Goal: Information Seeking & Learning: Learn about a topic

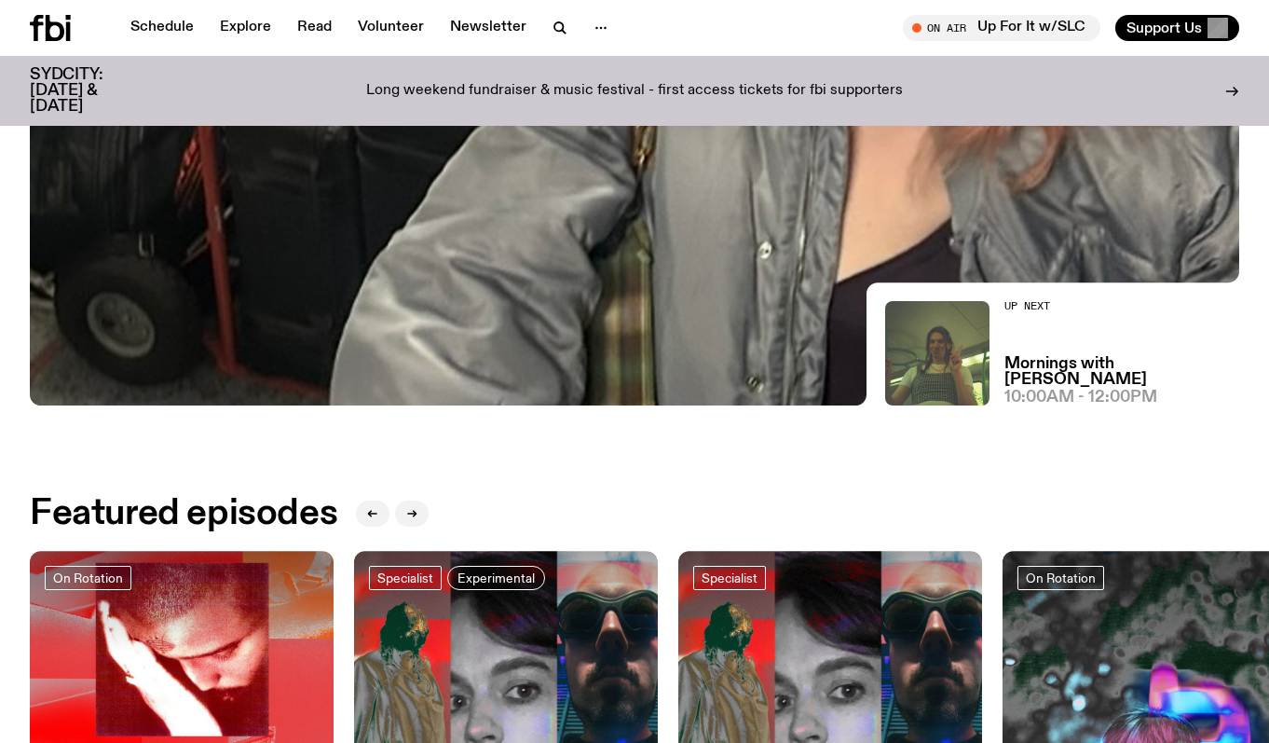
scroll to position [456, 0]
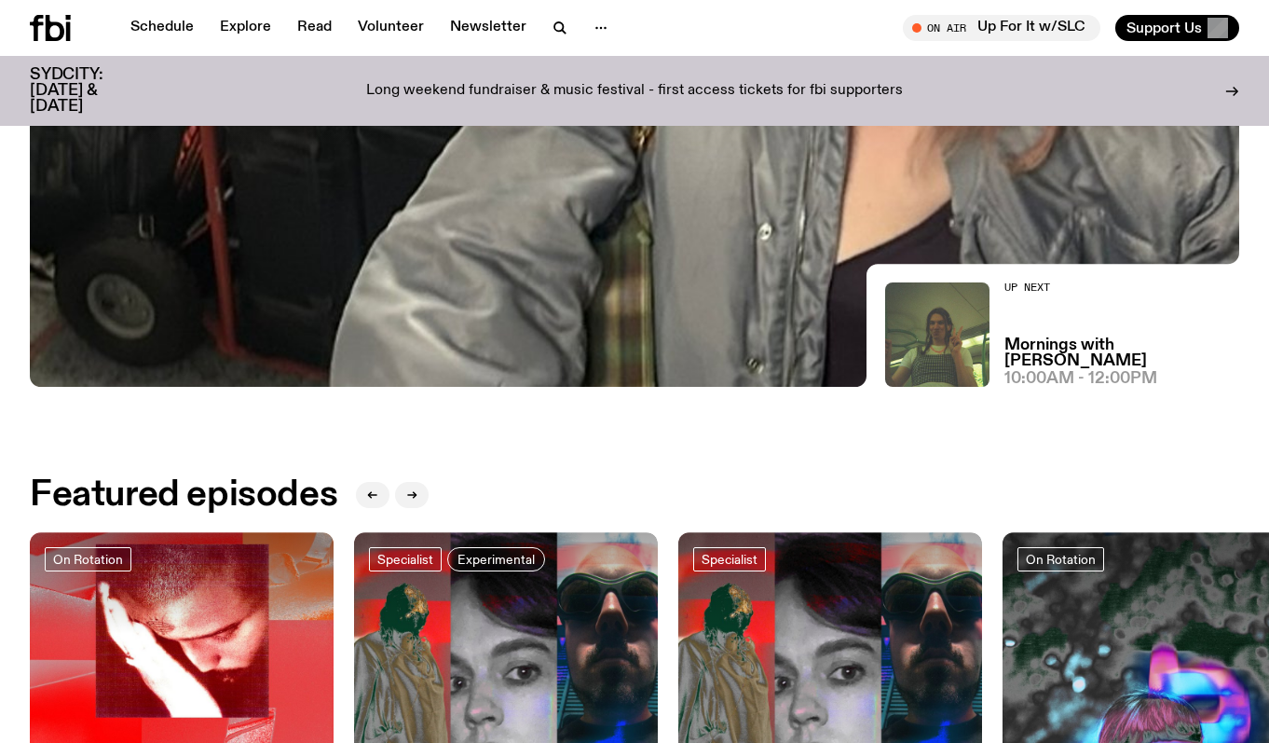
drag, startPoint x: 841, startPoint y: 495, endPoint x: 596, endPoint y: 431, distance: 253.4
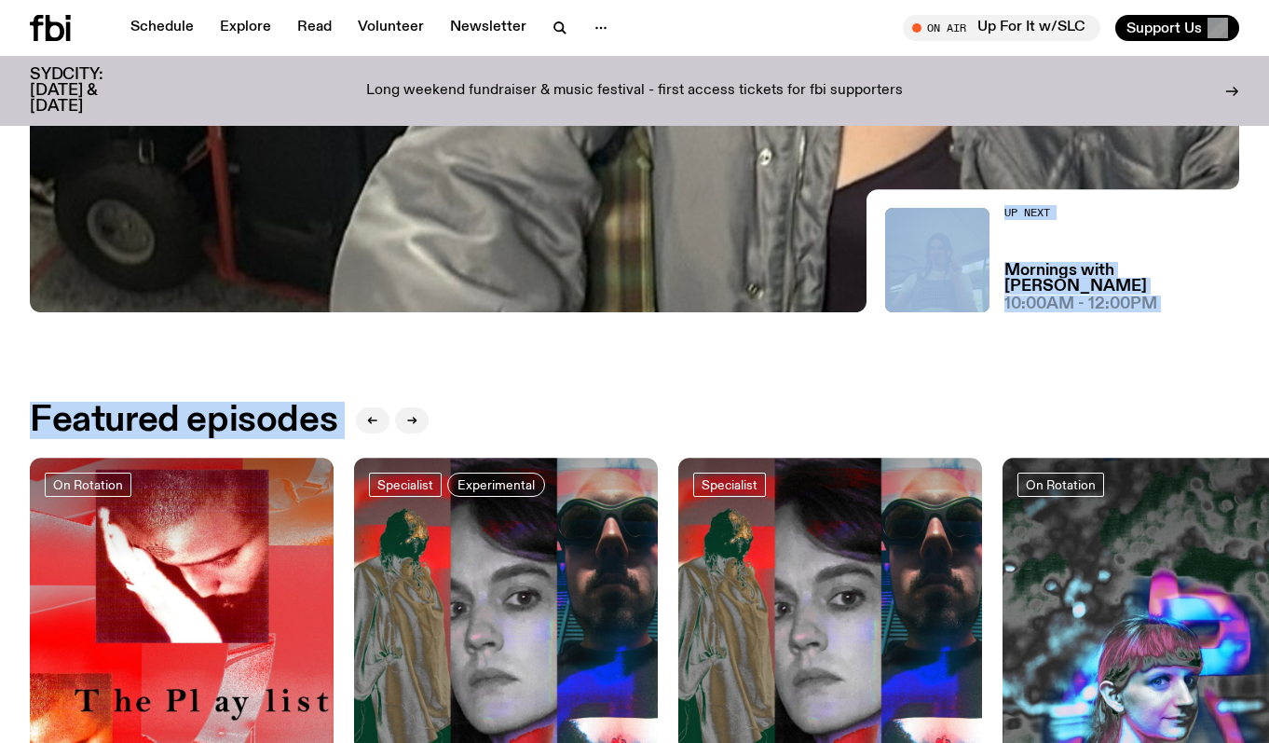
click at [594, 404] on div "Featured episodes" at bounding box center [635, 420] width 1210 height 37
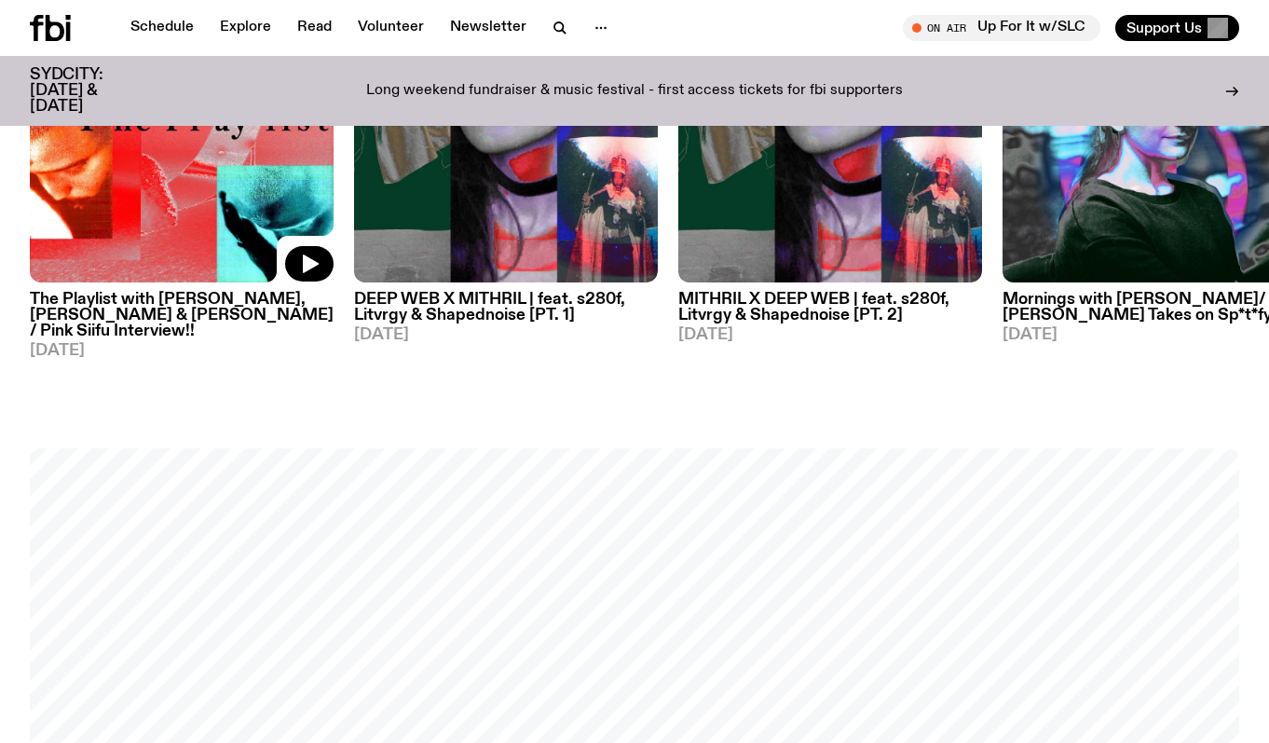
scroll to position [1112, 0]
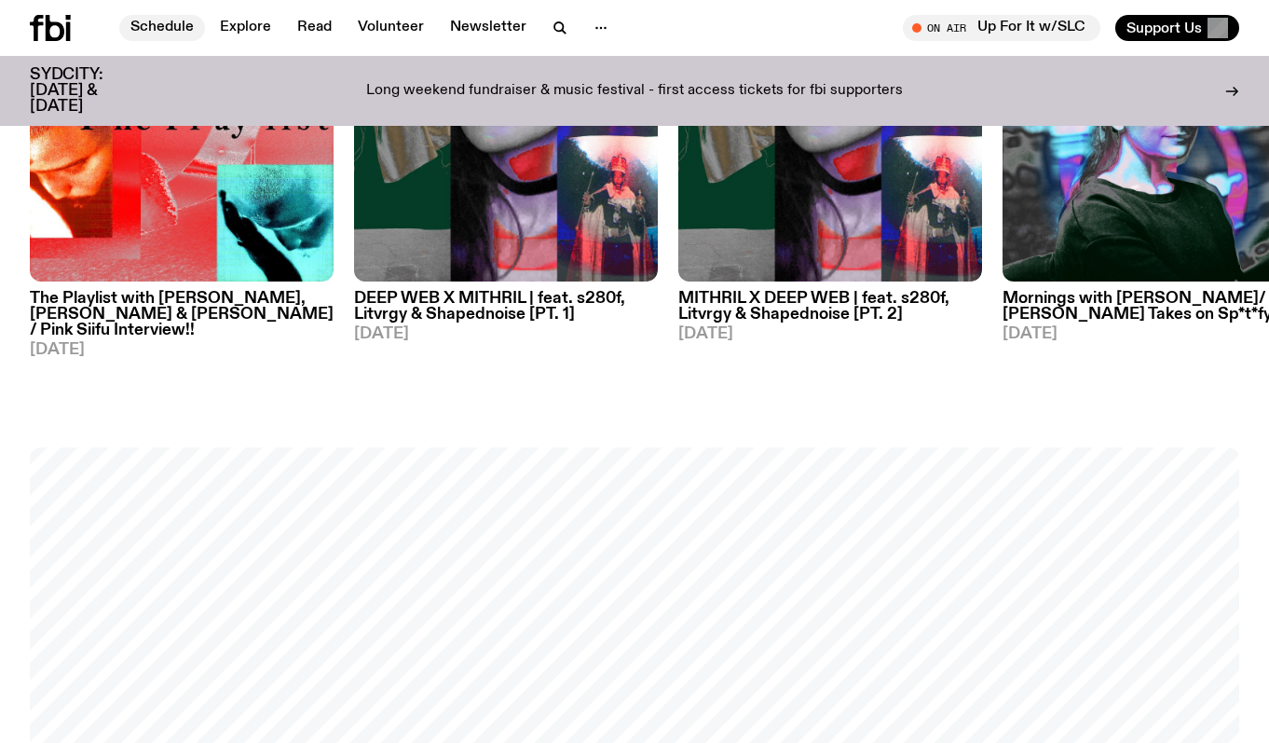
click at [158, 19] on link "Schedule" at bounding box center [162, 28] width 86 height 26
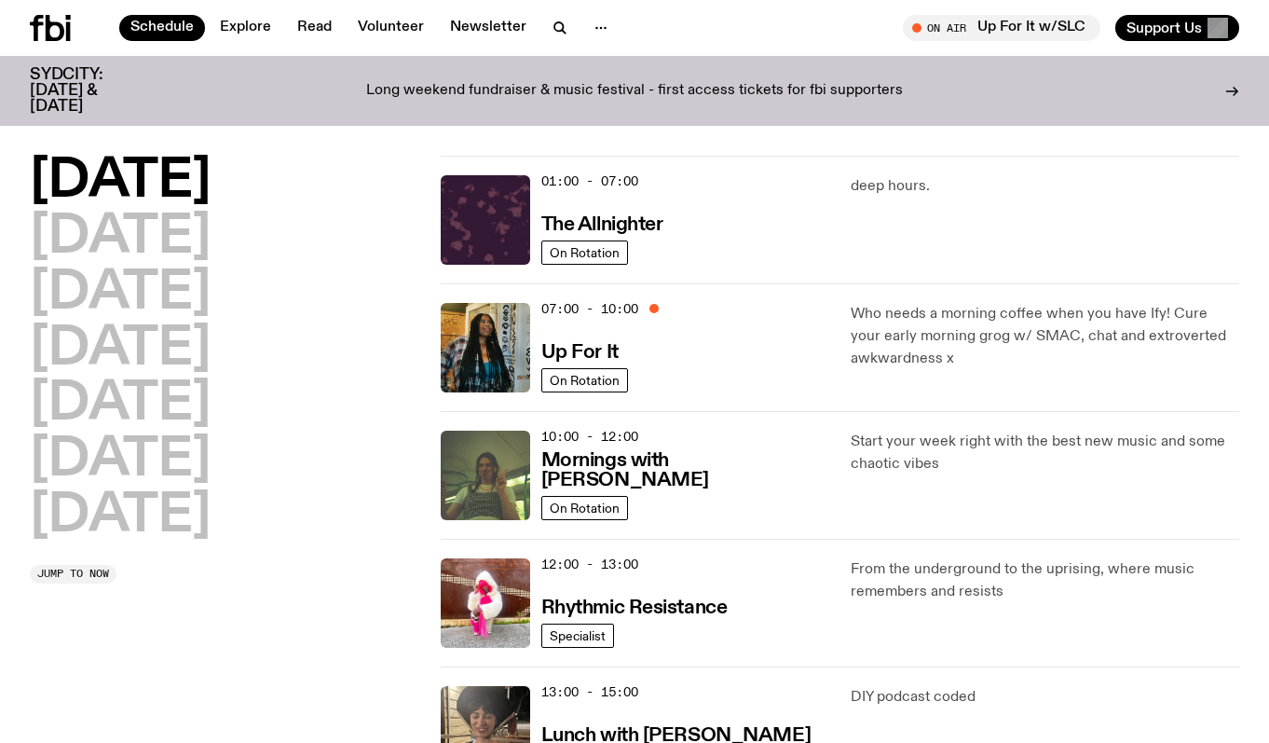
scroll to position [7, 0]
click at [580, 214] on h3 "The Allnighter" at bounding box center [602, 224] width 122 height 20
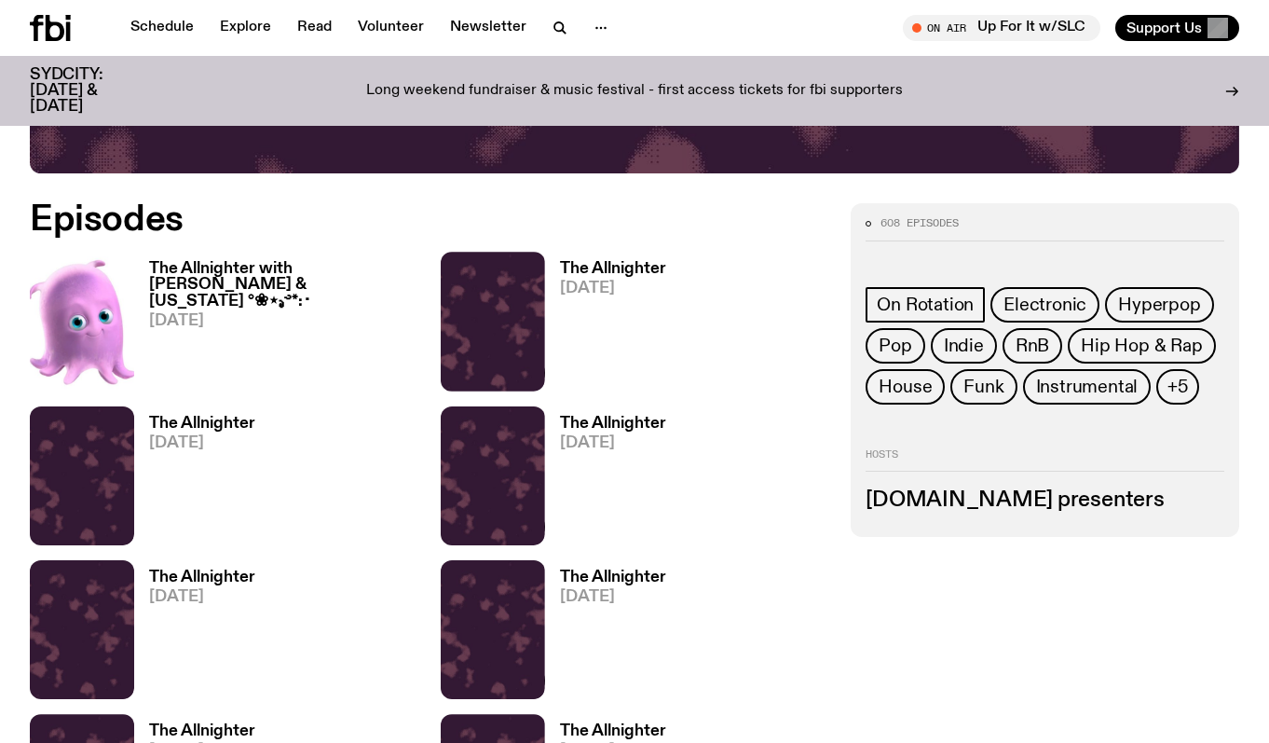
scroll to position [765, 0]
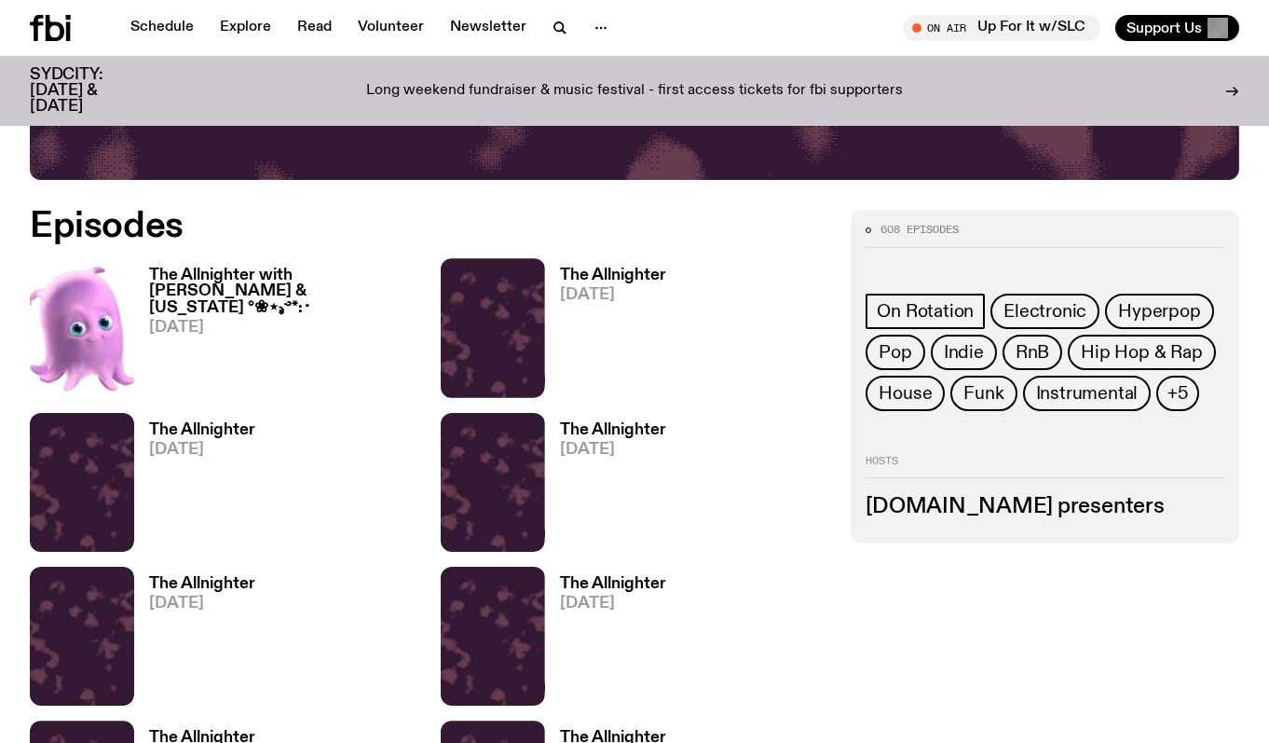
click at [276, 276] on h3 "The Allnighter with [PERSON_NAME] & [US_STATE] °❀⋆.ೃ࿔*:･" at bounding box center [283, 291] width 269 height 48
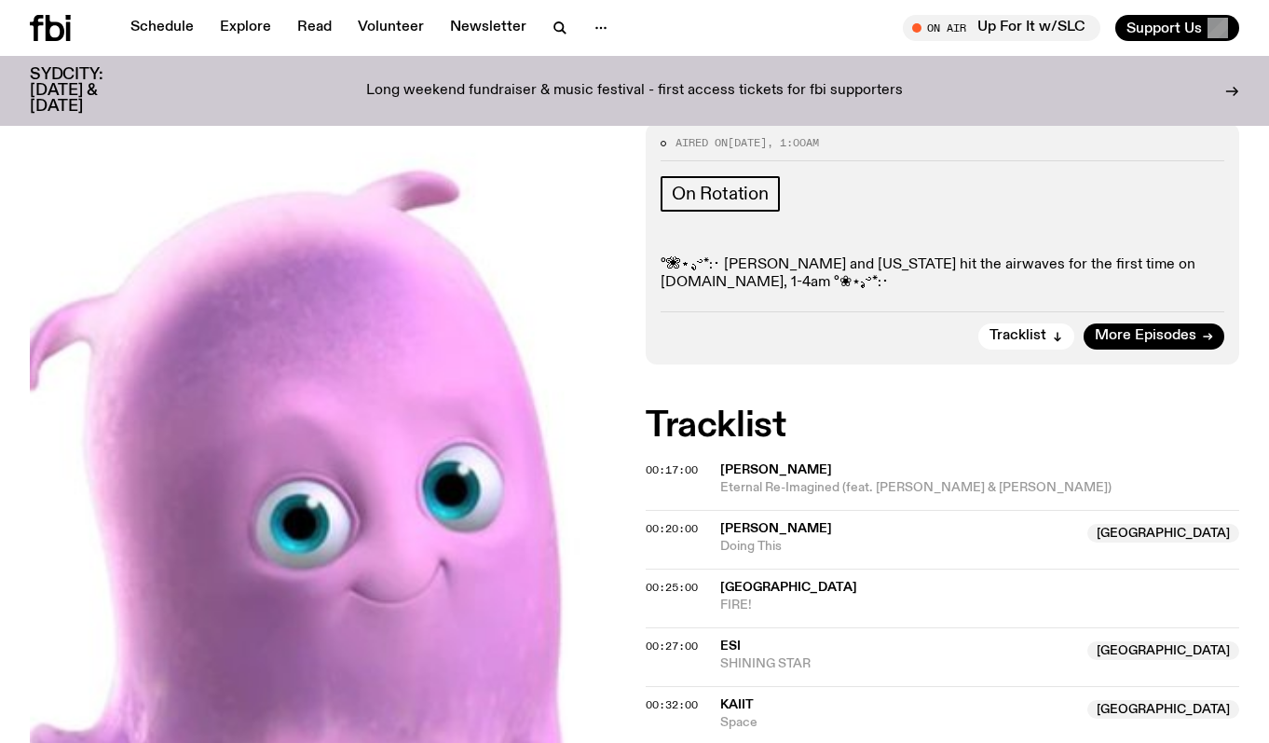
scroll to position [407, 0]
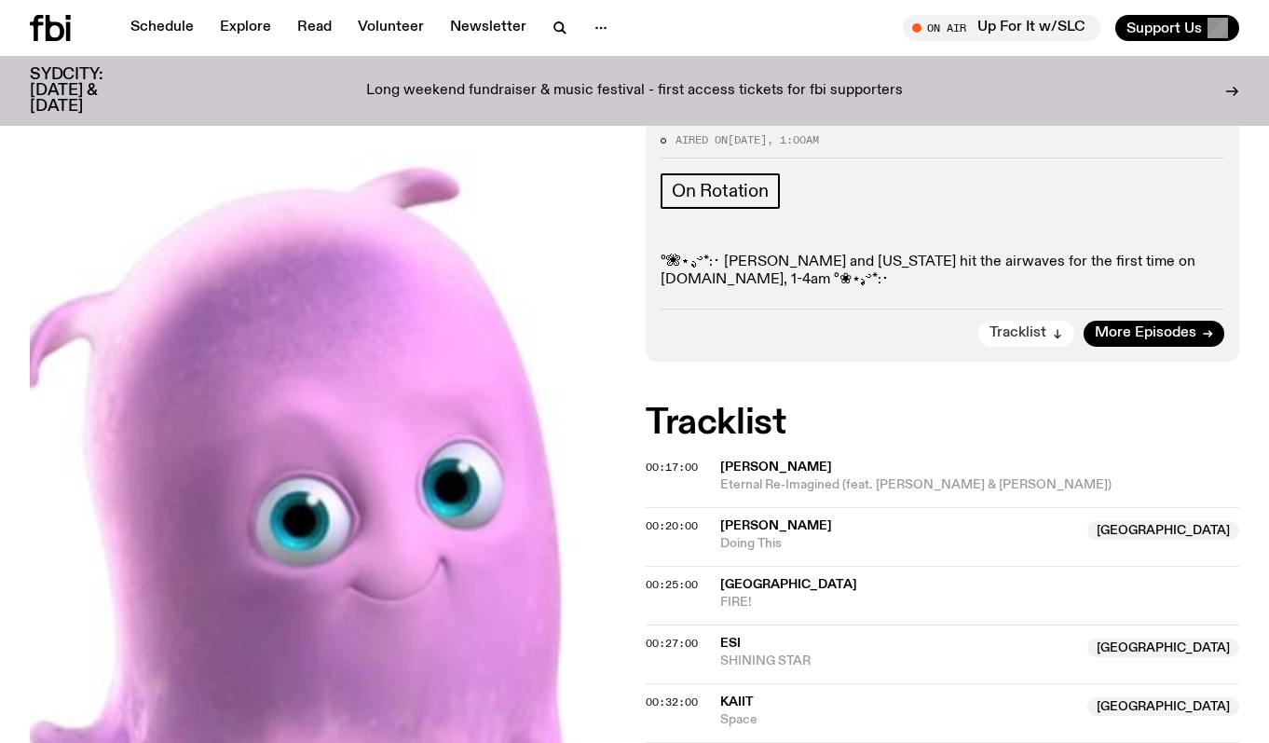
click at [1022, 321] on button "Tracklist" at bounding box center [1027, 334] width 96 height 26
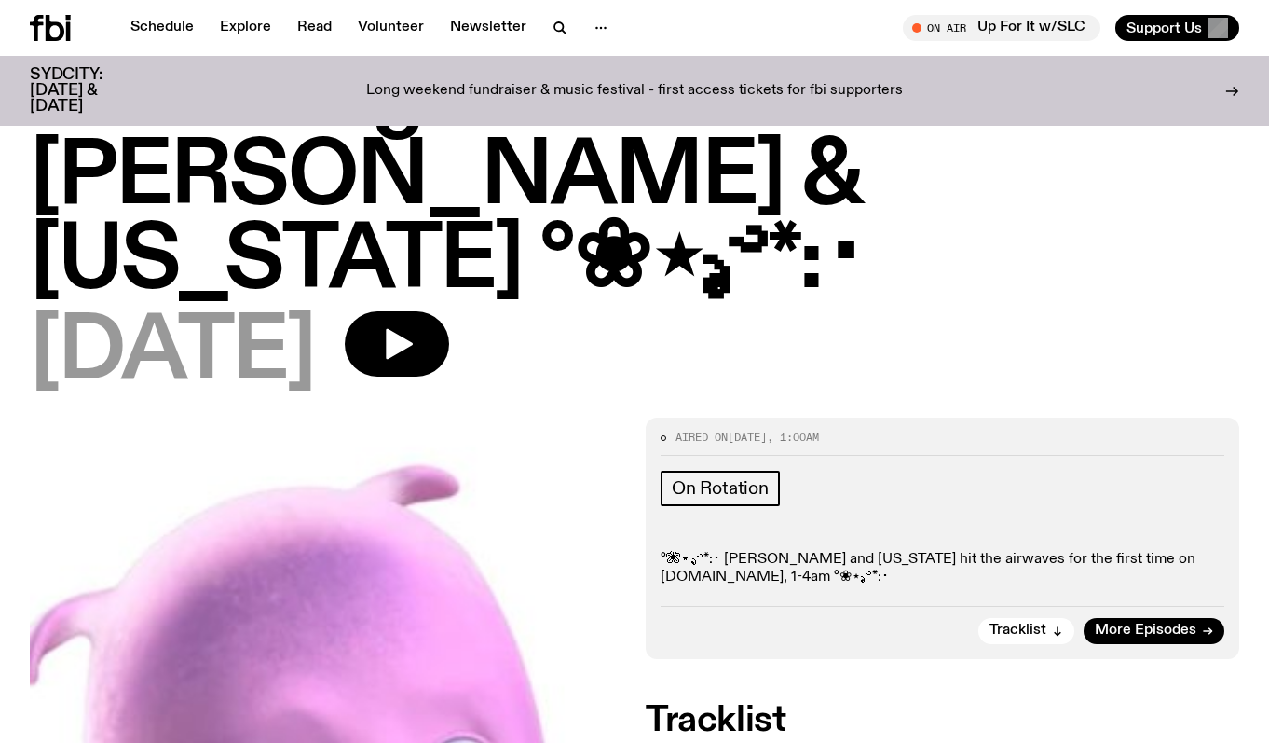
scroll to position [0, 0]
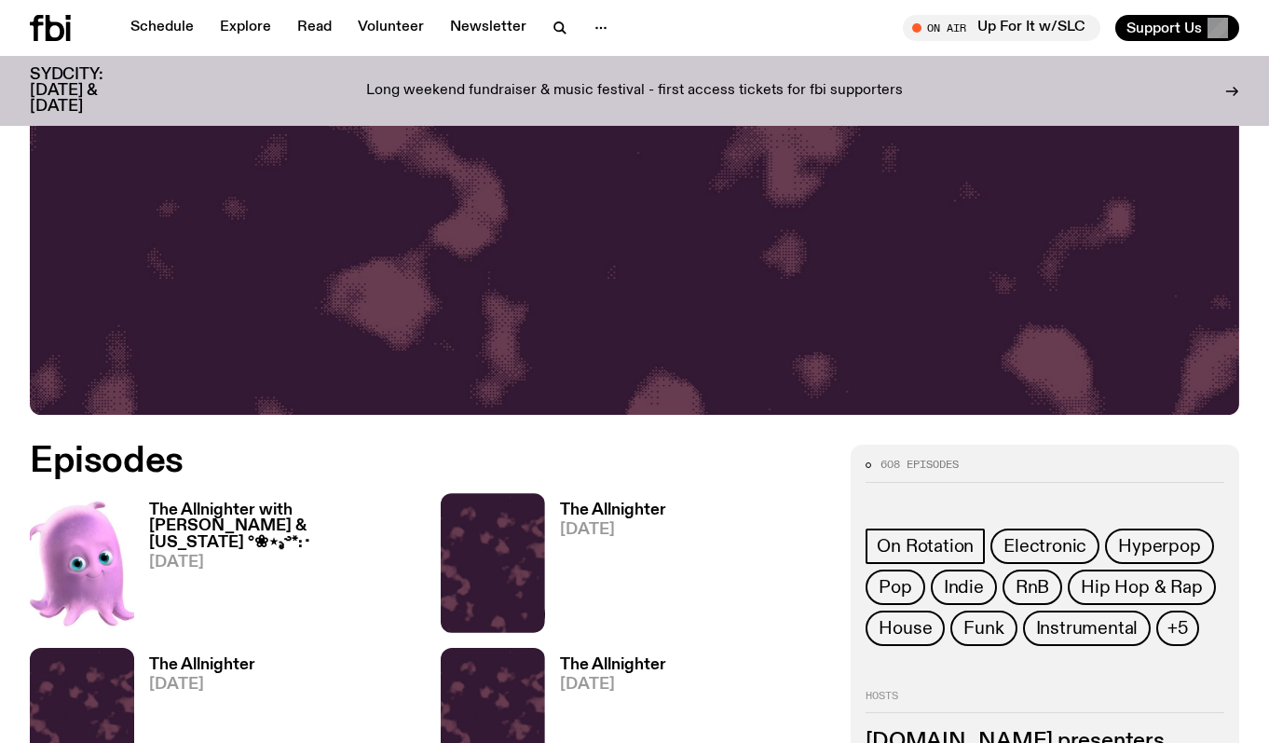
scroll to position [418, 0]
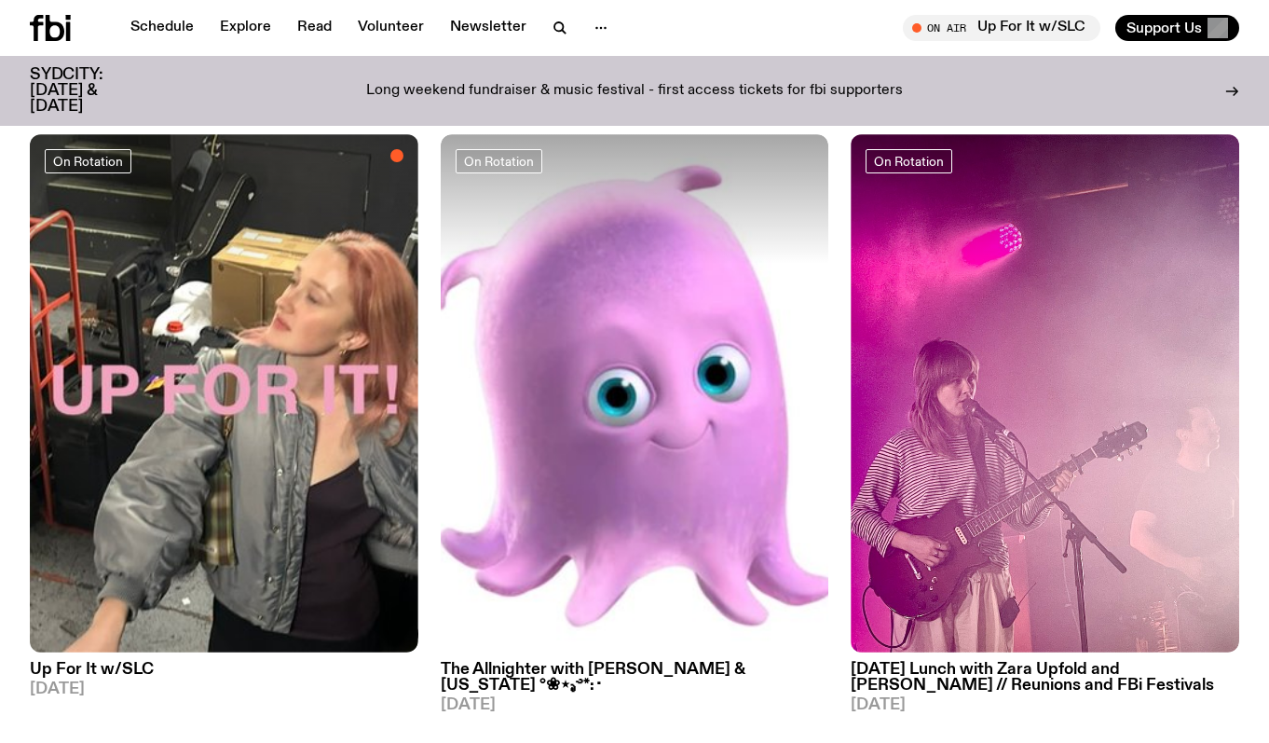
scroll to position [144, 0]
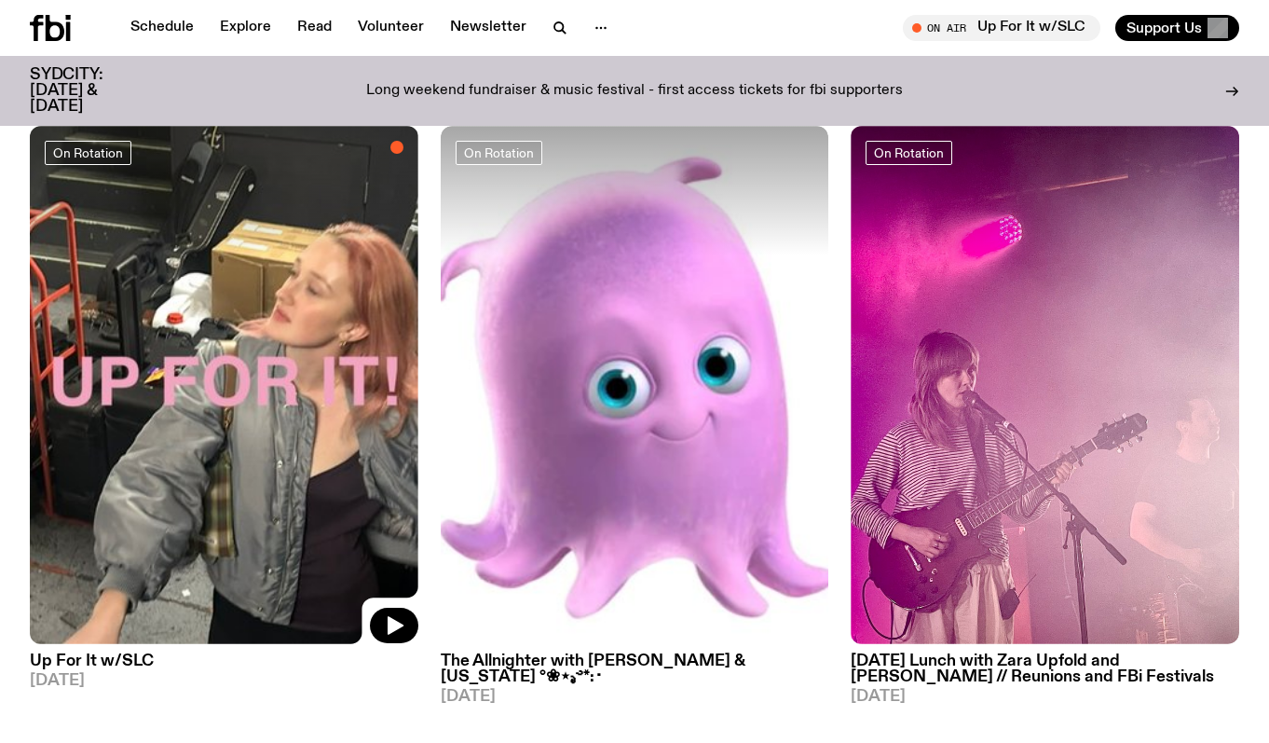
click at [288, 379] on img at bounding box center [224, 385] width 389 height 518
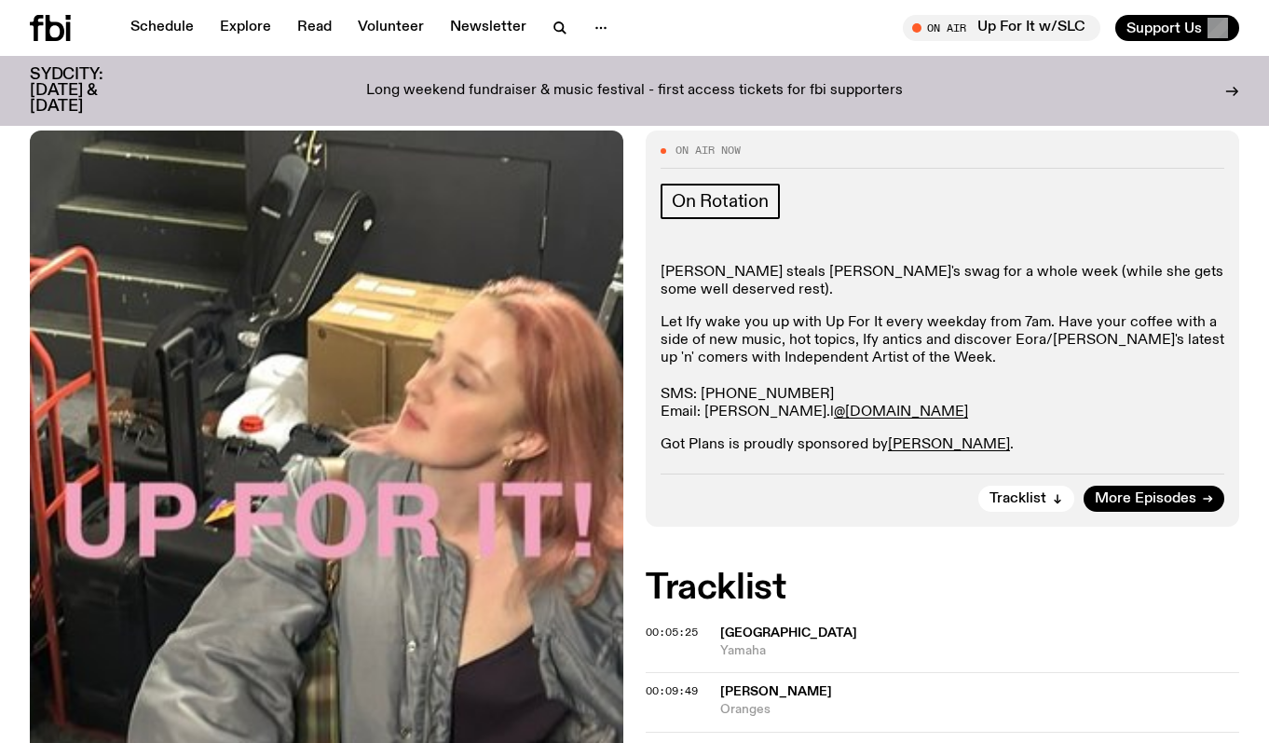
scroll to position [228, 0]
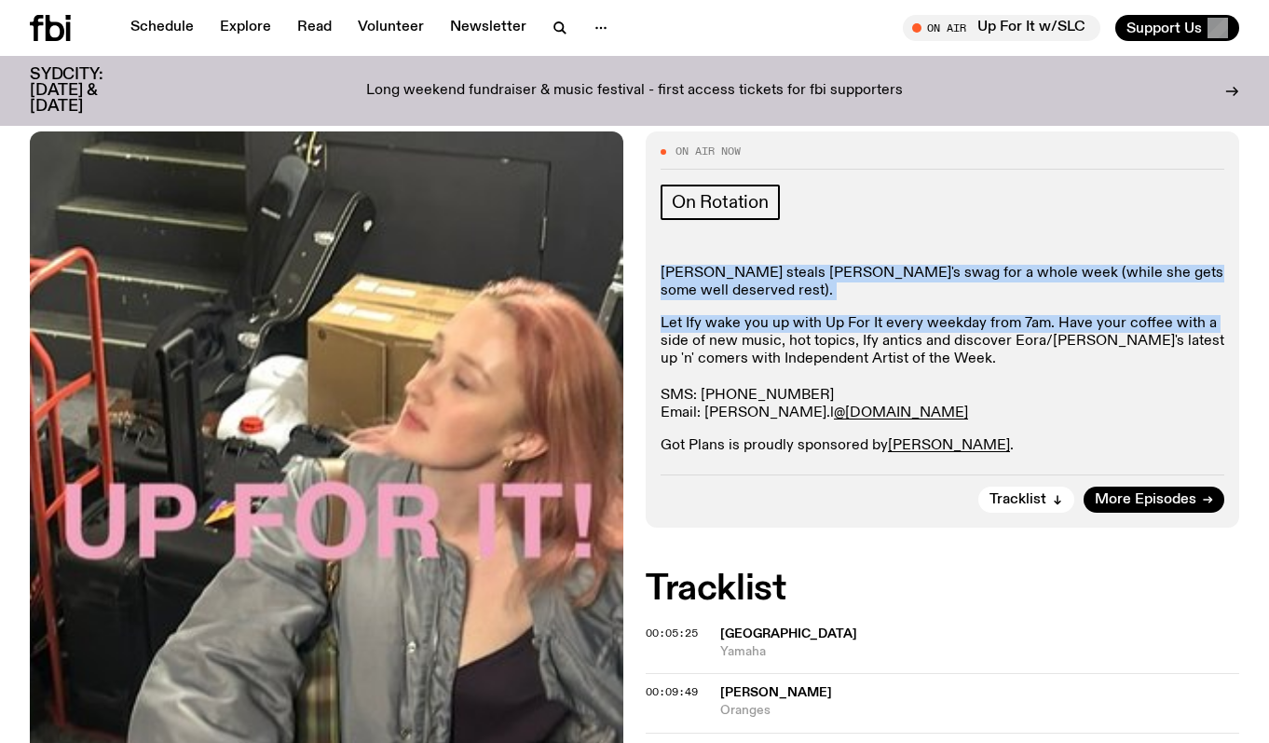
drag, startPoint x: 640, startPoint y: 281, endPoint x: 639, endPoint y: 344, distance: 63.4
click at [639, 344] on div "On Air Now On Rotation Sabine Lee-Cook steals Ify's swag for a whole week (whil…" at bounding box center [634, 571] width 1269 height 880
click at [867, 298] on p "Sabine Lee-Cook steals Ify's swag for a whole week (while she gets some well de…" at bounding box center [943, 282] width 564 height 35
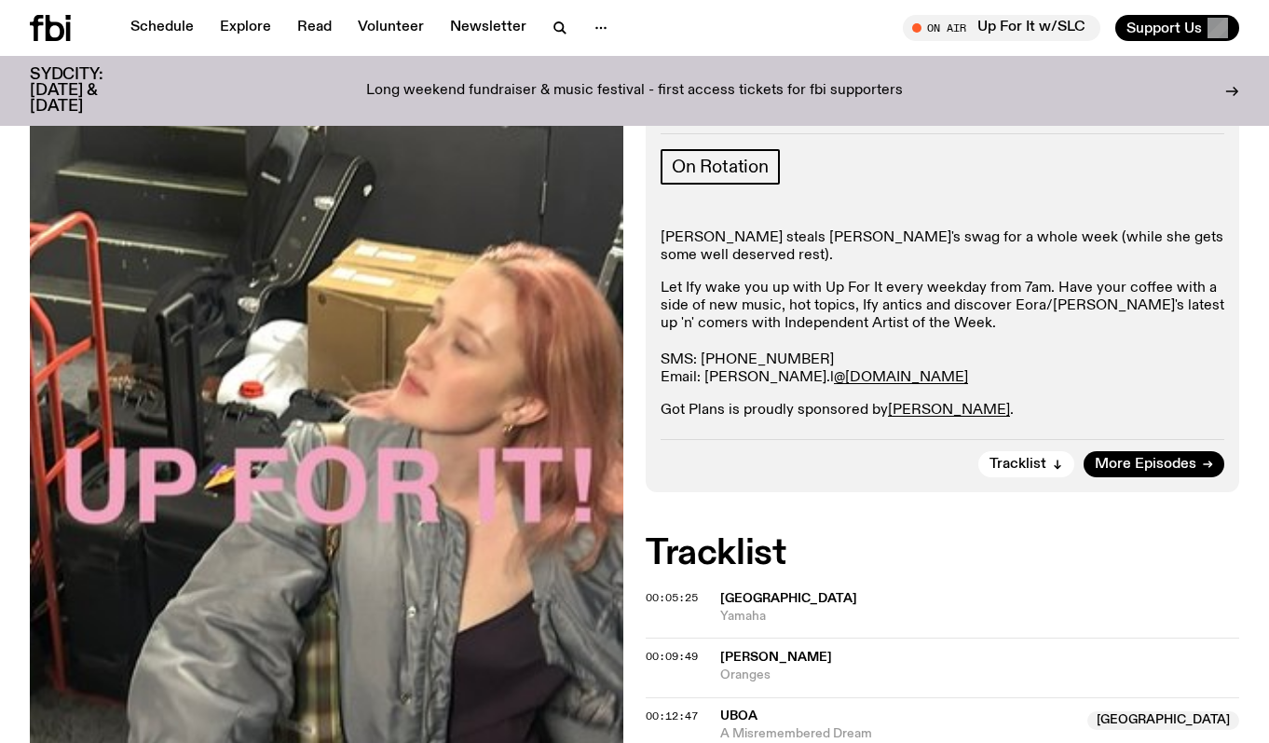
scroll to position [271, 0]
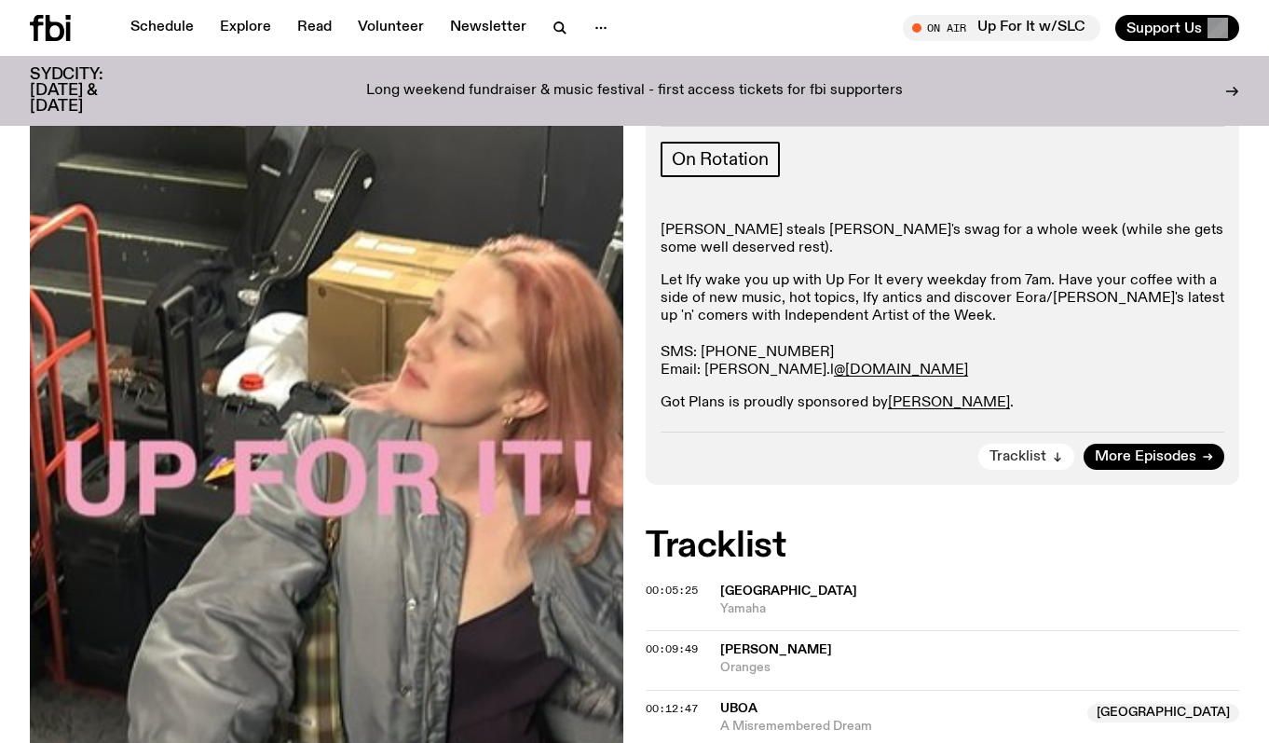
click at [1028, 453] on span "Tracklist" at bounding box center [1018, 457] width 57 height 14
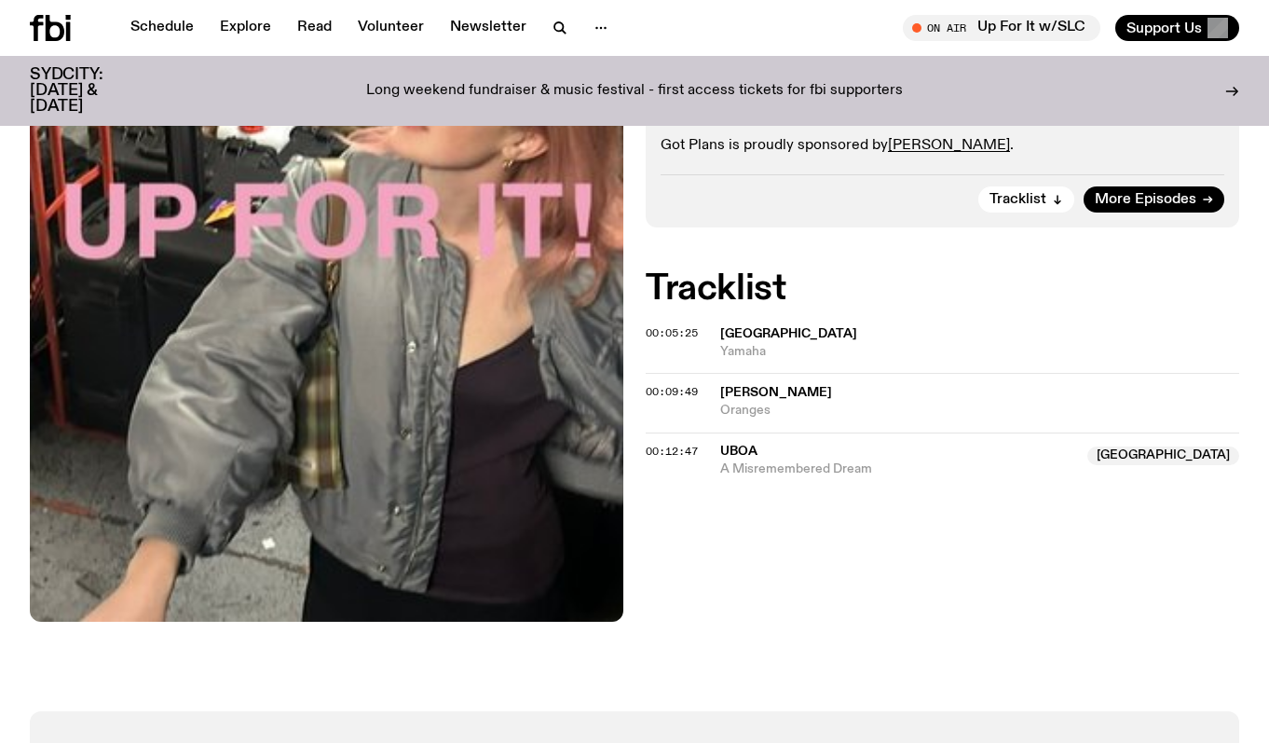
scroll to position [528, 0]
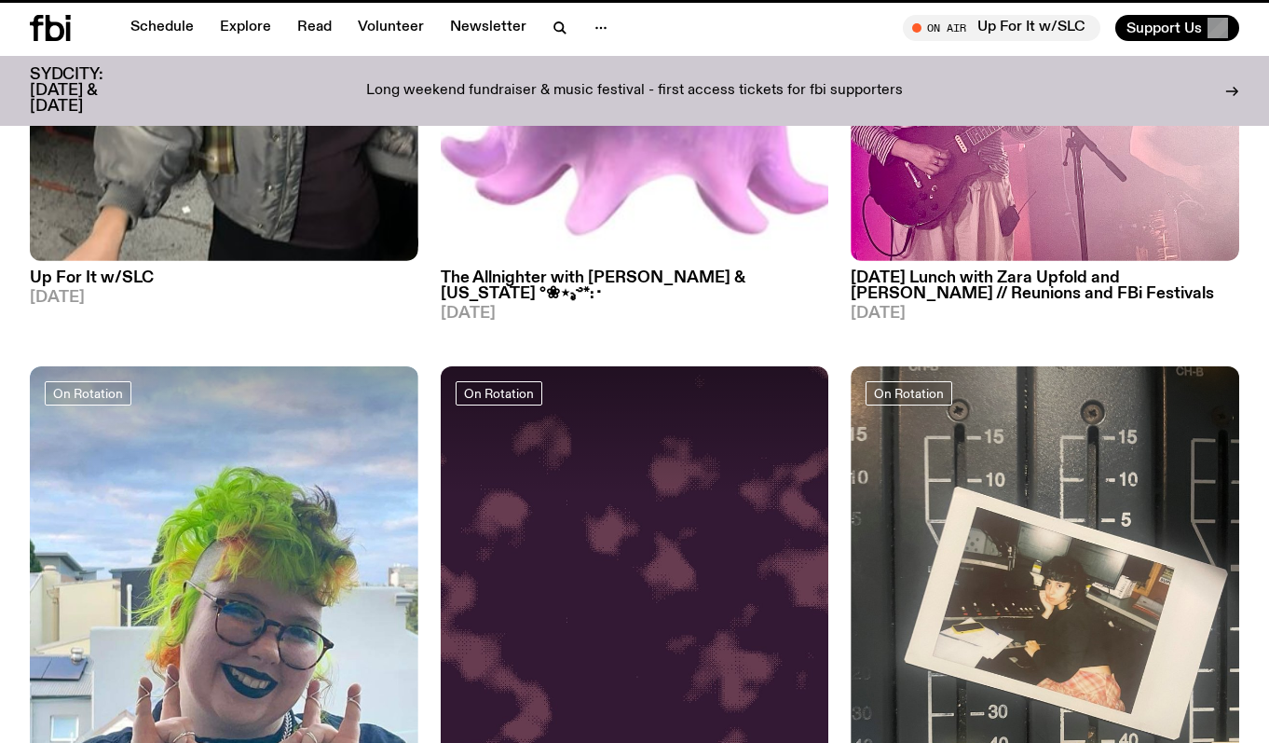
scroll to position [144, 0]
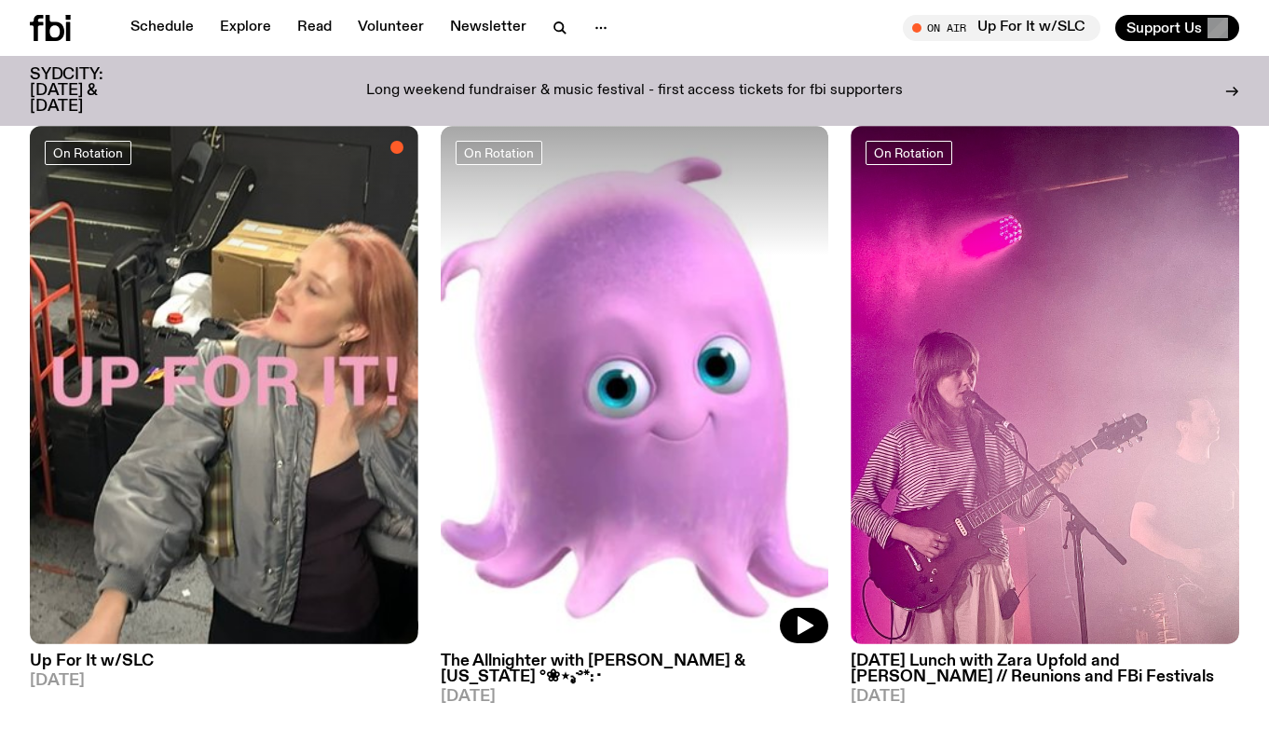
click at [545, 336] on img at bounding box center [635, 385] width 389 height 518
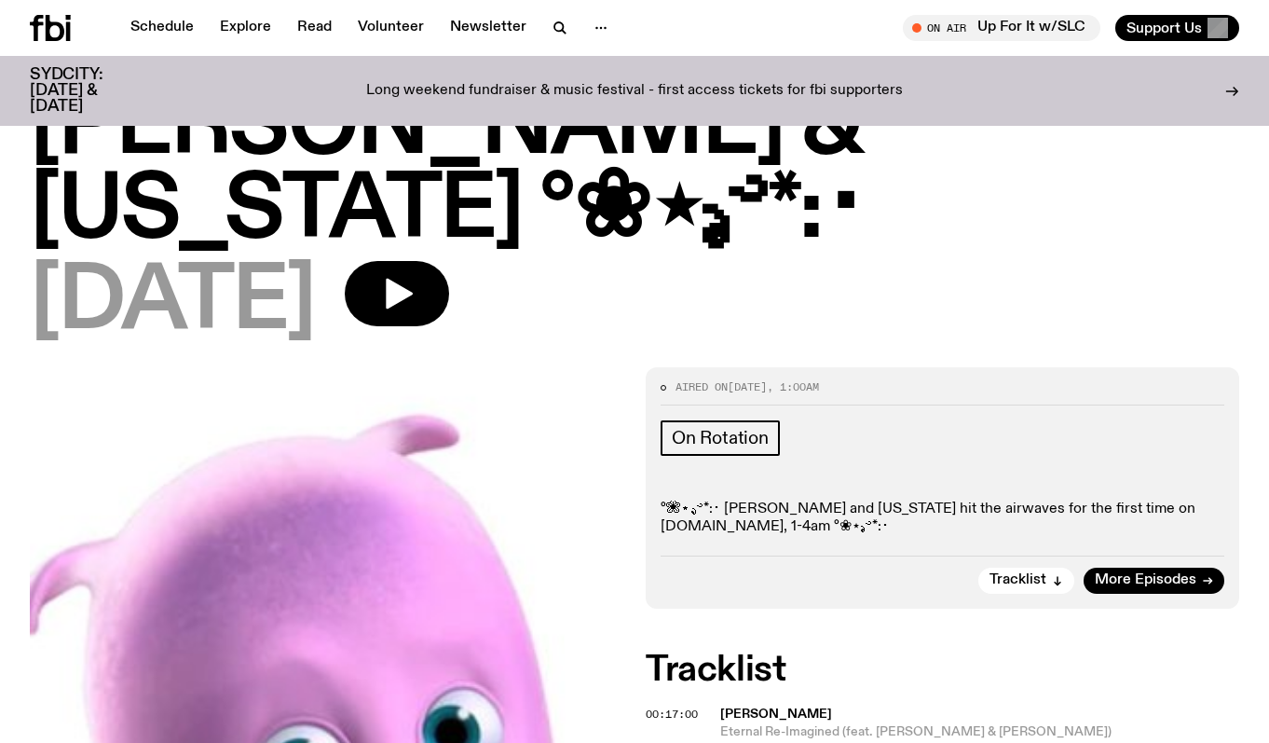
scroll to position [166, 0]
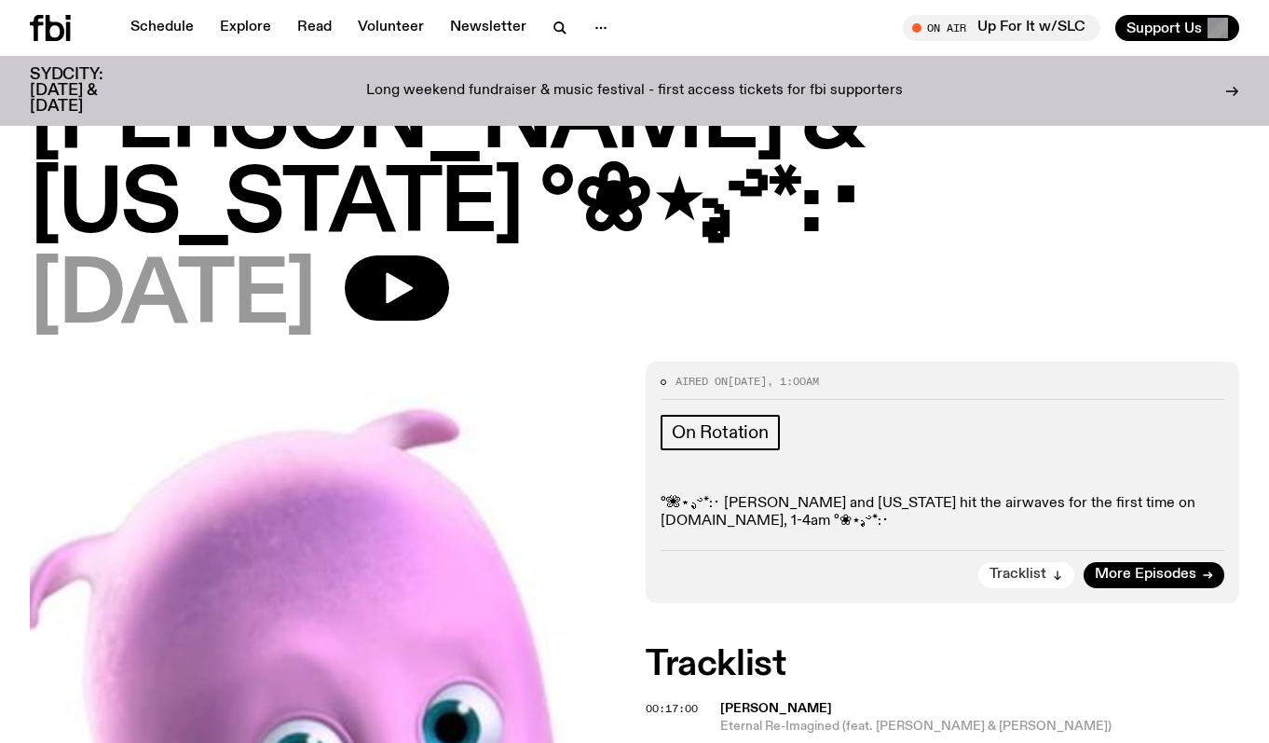
click at [1006, 568] on span "Tracklist" at bounding box center [1018, 575] width 57 height 14
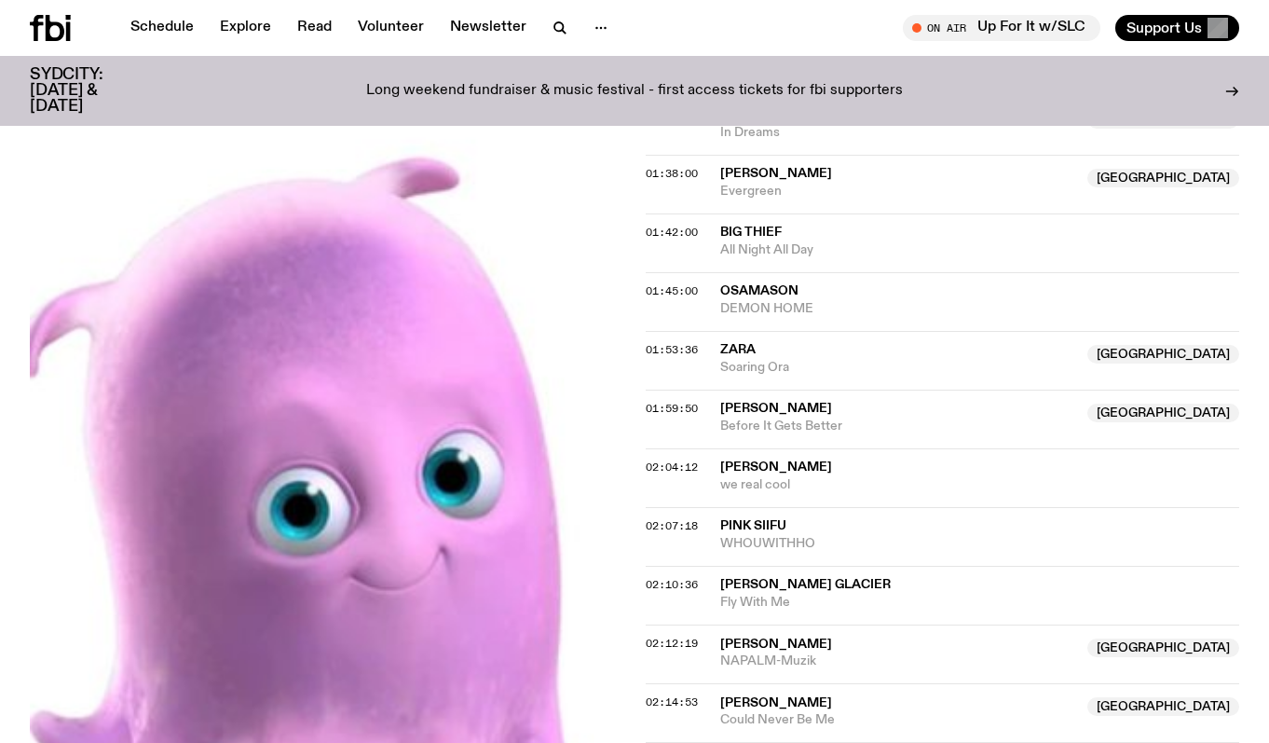
scroll to position [1823, 0]
